Goal: Communication & Community: Ask a question

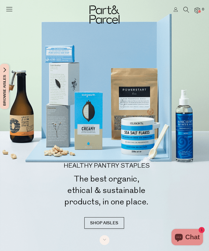
click at [174, 13] on link at bounding box center [176, 10] width 4 height 6
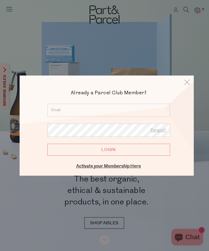
click at [135, 110] on input "email" at bounding box center [108, 109] width 123 height 13
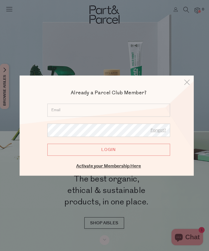
type input "harris156@bigpond.com"
click at [109, 149] on input "Login" at bounding box center [108, 149] width 123 height 12
click at [117, 151] on input "Login" at bounding box center [108, 149] width 123 height 12
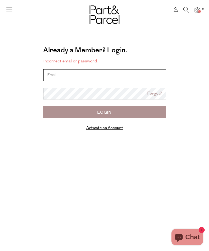
type input "harris156@bigpond.com"
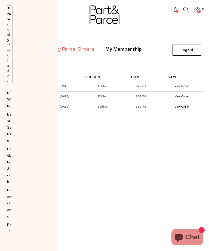
click at [144, 154] on div "Browse Aisles Close Browse Aisles Clear All Filter Clear Australian Made Organi…" at bounding box center [104, 125] width 209 height 251
click at [125, 50] on link "My Membership" at bounding box center [123, 49] width 36 height 7
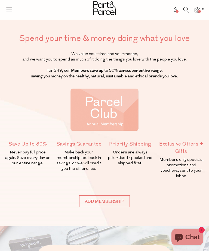
click at [175, 9] on icon at bounding box center [176, 9] width 4 height 4
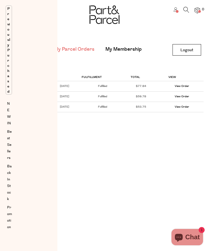
click at [140, 134] on div "Browse Aisles Close Browse Aisles Clear All Filter Clear Australian Made Organi…" at bounding box center [104, 125] width 209 height 251
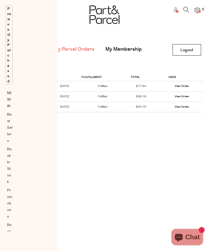
click at [129, 51] on link "My Membership" at bounding box center [123, 49] width 36 height 7
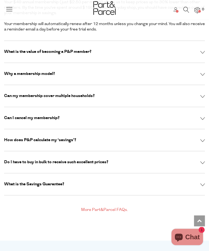
scroll to position [1608, 0]
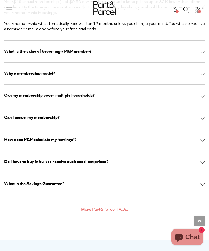
click at [202, 117] on img at bounding box center [202, 118] width 5 height 3
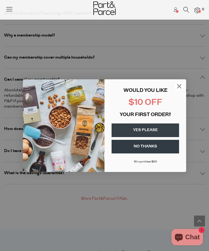
click at [178, 88] on icon "Close dialog" at bounding box center [179, 86] width 4 height 4
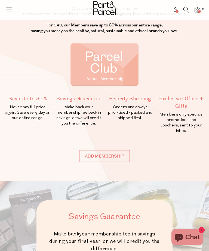
scroll to position [0, 0]
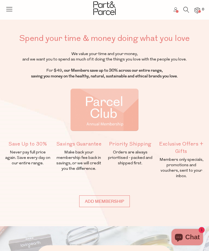
click at [187, 10] on icon at bounding box center [186, 10] width 6 height 6
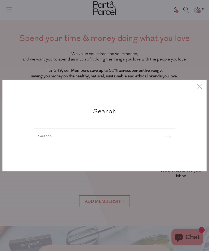
click at [79, 136] on input "search" at bounding box center [104, 136] width 133 height 4
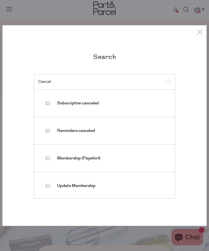
type input "Cancel"
click at [145, 105] on link "Subscription canceled" at bounding box center [104, 103] width 133 height 19
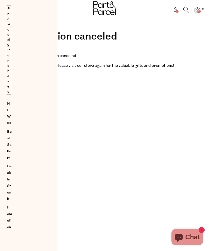
click at [158, 166] on div "Browse Aisles Close Browse Aisles Clear All Filter Clear Australian Made Organi…" at bounding box center [104, 125] width 209 height 251
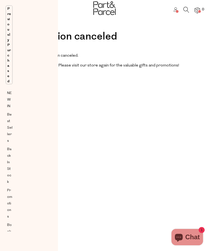
click at [94, 102] on div "Browse Aisles Close Browse Aisles Clear All Filter Clear Australian Made Organi…" at bounding box center [104, 125] width 209 height 251
click at [158, 51] on div "Subscription canceled Your subscription has been canceled. We hope to see you s…" at bounding box center [105, 50] width 190 height 38
click at [176, 10] on icon at bounding box center [176, 9] width 4 height 4
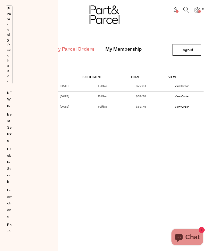
click at [125, 52] on link "My Membership" at bounding box center [123, 49] width 36 height 7
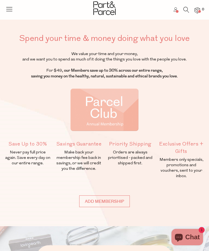
click at [11, 9] on icon at bounding box center [9, 9] width 8 height 8
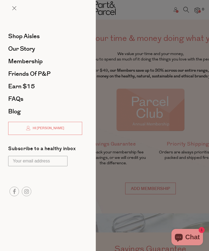
click at [16, 8] on span at bounding box center [14, 8] width 4 height 4
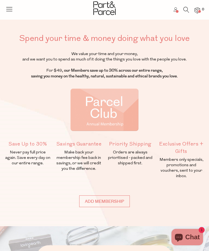
click at [186, 9] on icon at bounding box center [186, 10] width 6 height 6
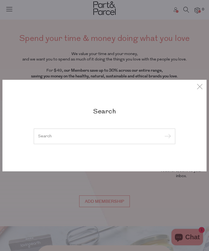
click at [87, 138] on input "search" at bounding box center [104, 136] width 133 height 4
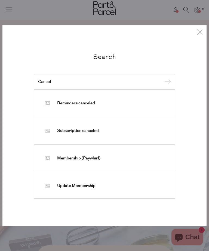
type input "Cancel"
click at [138, 158] on link "Membership (Paywhirl)" at bounding box center [104, 158] width 133 height 19
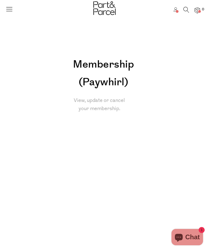
click at [111, 103] on div "View, update or cancel your membership." at bounding box center [99, 105] width 70 height 17
click at [116, 77] on h1 "Membership (Paywhirl)" at bounding box center [103, 73] width 78 height 35
click at [112, 75] on h1 "Membership (Paywhirl)" at bounding box center [103, 73] width 78 height 35
click at [115, 105] on div "View, update or cancel your membership." at bounding box center [99, 105] width 70 height 17
click at [112, 104] on div "View, update or cancel your membership." at bounding box center [99, 105] width 70 height 17
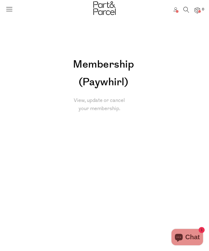
click at [108, 79] on h1 "Membership (Paywhirl)" at bounding box center [103, 73] width 78 height 35
click at [113, 78] on h1 "Membership (Paywhirl)" at bounding box center [103, 73] width 78 height 35
click at [115, 80] on h1 "Membership (Paywhirl)" at bounding box center [103, 73] width 78 height 35
click at [12, 12] on icon at bounding box center [9, 9] width 8 height 8
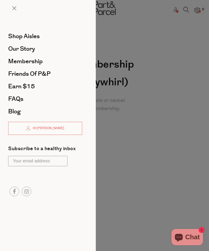
click at [61, 101] on link "FAQs" at bounding box center [45, 99] width 74 height 6
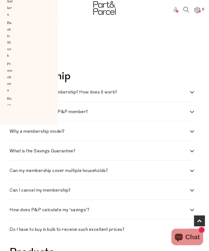
scroll to position [131, 0]
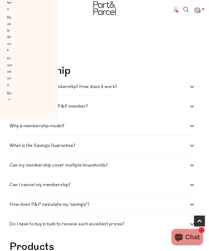
click at [193, 183] on label "Can I cancel my membership?" at bounding box center [103, 185] width 186 height 4
click at [13, 183] on membership\? "Can I cancel my membership?" at bounding box center [12, 185] width 4 height 4
checkbox membership\? "true"
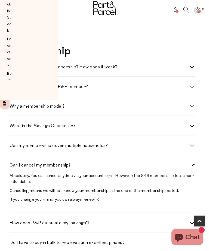
scroll to position [162, 0]
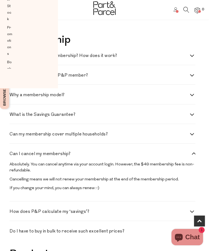
click at [173, 197] on div "Can I cancel my membership? Absolutely. You can cancel anytime via your account…" at bounding box center [103, 172] width 186 height 58
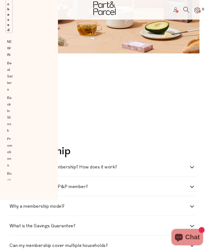
scroll to position [0, 0]
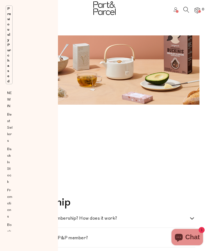
click at [175, 4] on div at bounding box center [104, 9] width 209 height 18
click at [177, 13] on link at bounding box center [176, 10] width 4 height 6
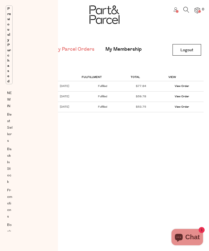
click at [125, 51] on link "My Membership" at bounding box center [123, 49] width 36 height 7
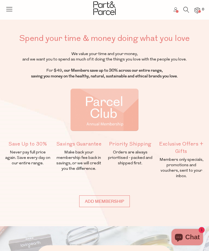
click at [12, 10] on icon at bounding box center [9, 9] width 8 height 8
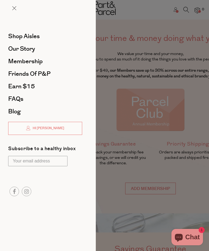
click at [66, 221] on div "Shop Aisles Our Story Membership Friends of P&P Earn $15 FAQs Blog Hi Ian Subsc…" at bounding box center [48, 125] width 96 height 251
click at [16, 8] on span at bounding box center [14, 8] width 4 height 4
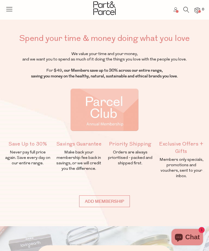
click at [189, 8] on icon at bounding box center [186, 10] width 6 height 6
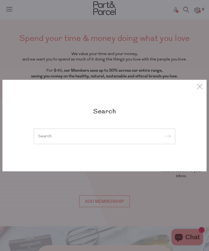
click at [94, 138] on input "search" at bounding box center [104, 136] width 133 height 4
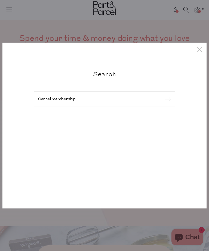
type input "Cancel membership"
click at [166, 99] on input "submit" at bounding box center [167, 99] width 8 height 8
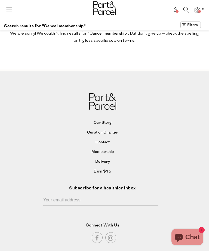
click at [107, 150] on link "Membership" at bounding box center [102, 152] width 187 height 8
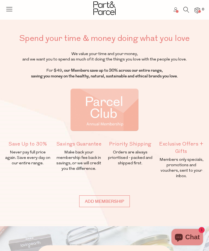
click at [189, 235] on span "Chat" at bounding box center [192, 237] width 14 height 8
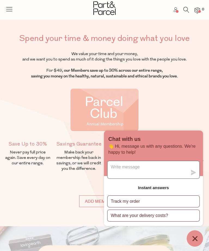
click at [184, 173] on textarea "Message us" at bounding box center [147, 169] width 80 height 17
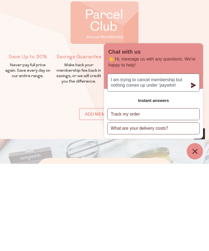
type textarea "I am trying to cancel membership but nothing comes up under ‘paywhirl’"
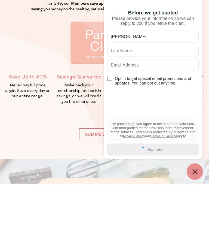
type input "[PERSON_NAME]"
click at [149, 112] on input "text" at bounding box center [152, 118] width 91 height 12
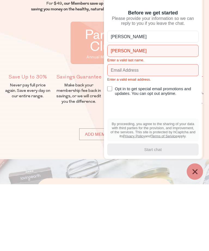
type input "[PERSON_NAME]"
click at [141, 131] on input "text" at bounding box center [152, 137] width 91 height 12
type input "[EMAIL_ADDRESS][DOMAIN_NAME]"
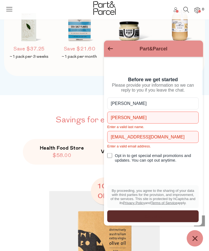
scroll to position [478, 0]
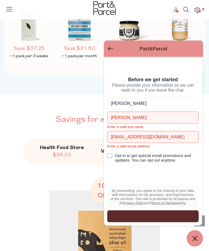
click at [198, 242] on icon "Chat window" at bounding box center [195, 238] width 8 height 8
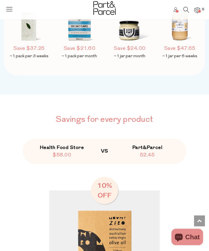
scroll to position [478, 0]
